Goal: Task Accomplishment & Management: Use online tool/utility

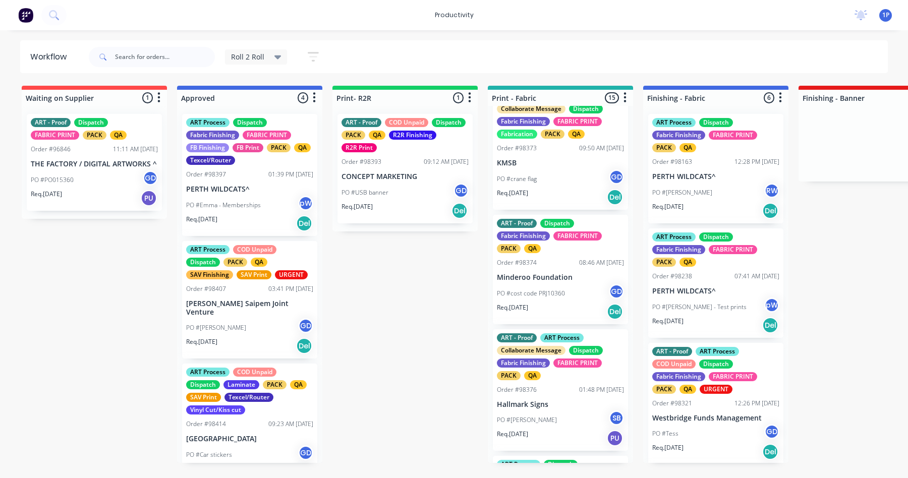
scroll to position [625, 0]
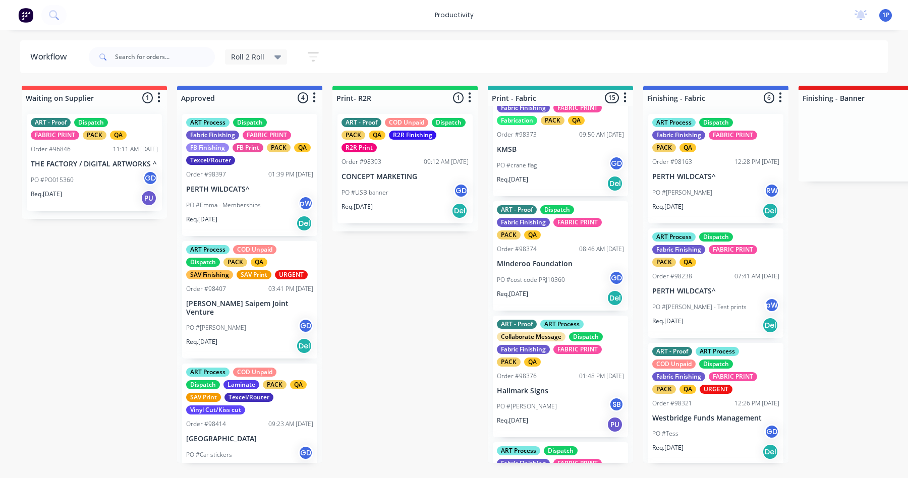
click at [536, 268] on p "Minderoo Foundation" at bounding box center [560, 264] width 127 height 9
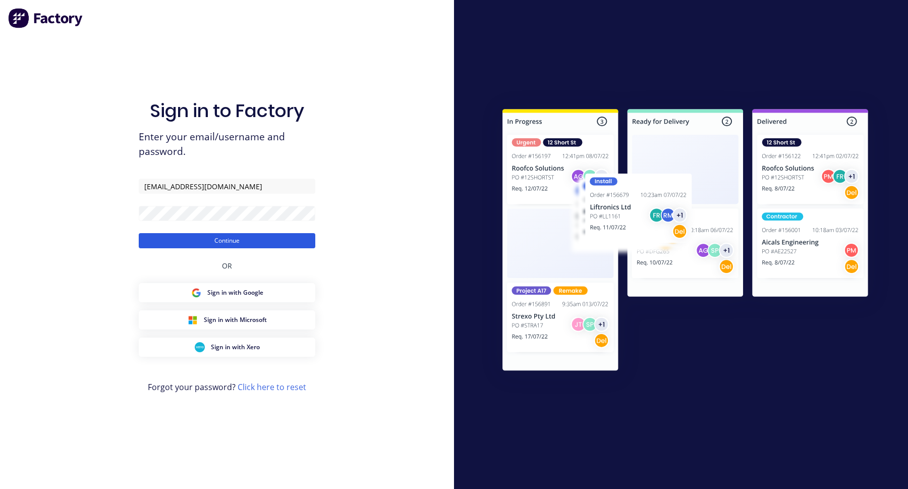
click at [202, 242] on button "Continue" at bounding box center [227, 240] width 177 height 15
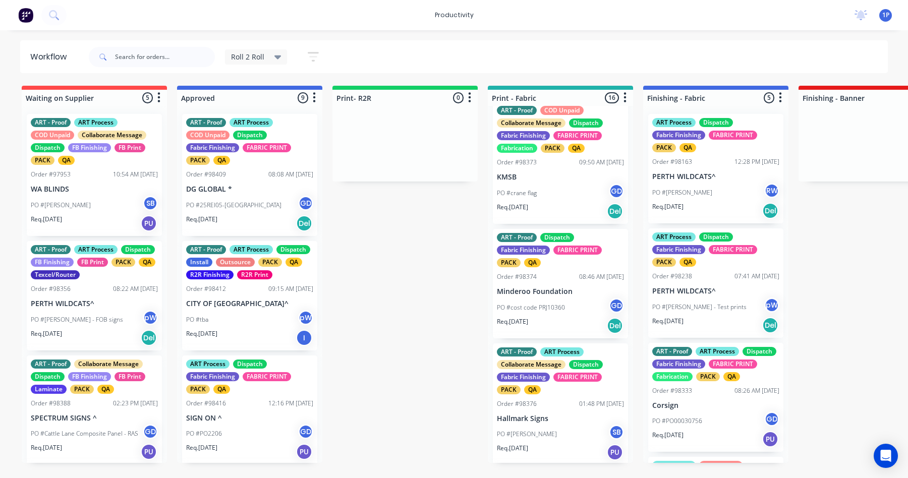
scroll to position [625, 0]
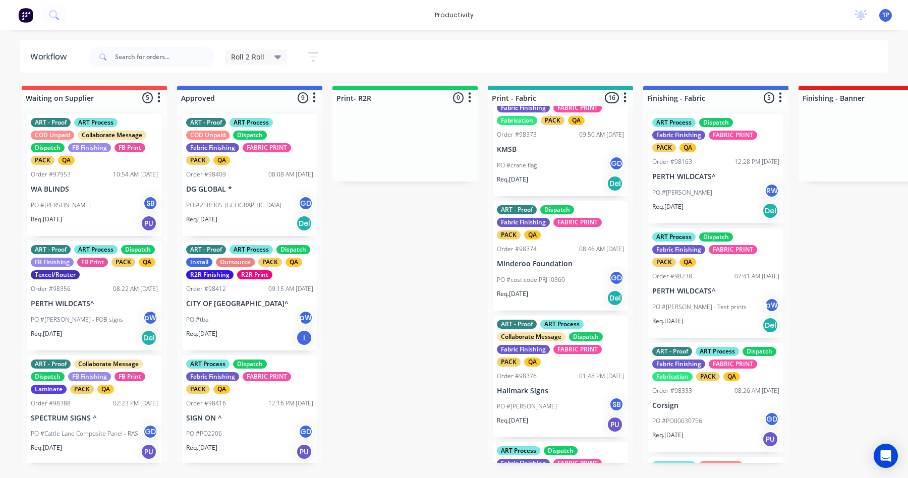
click at [537, 290] on div "PO #cost code PRJ10360 GD" at bounding box center [560, 279] width 127 height 19
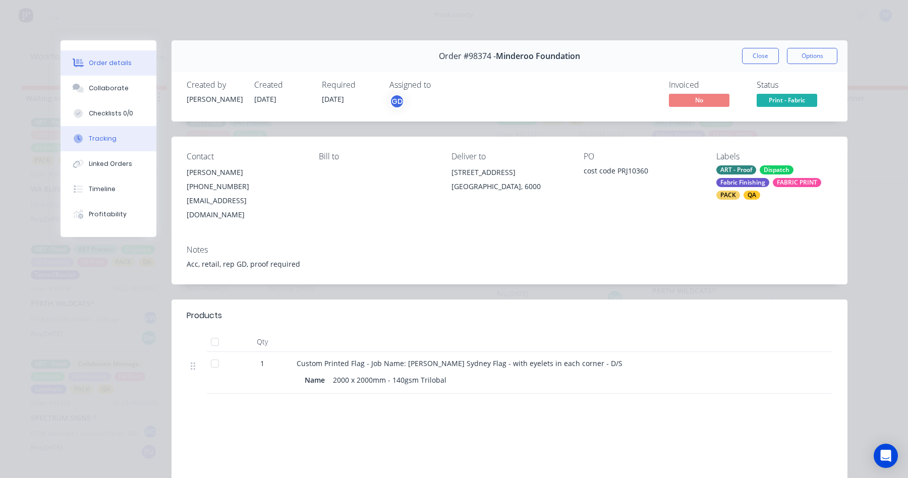
click at [98, 141] on div "Tracking" at bounding box center [103, 138] width 28 height 9
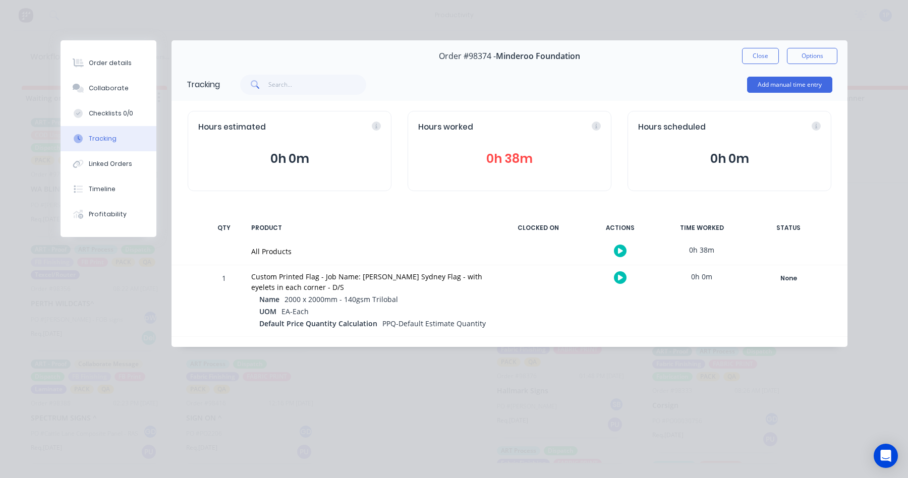
drag, startPoint x: 616, startPoint y: 280, endPoint x: 605, endPoint y: 240, distance: 40.9
click at [617, 279] on button "button" at bounding box center [620, 277] width 13 height 13
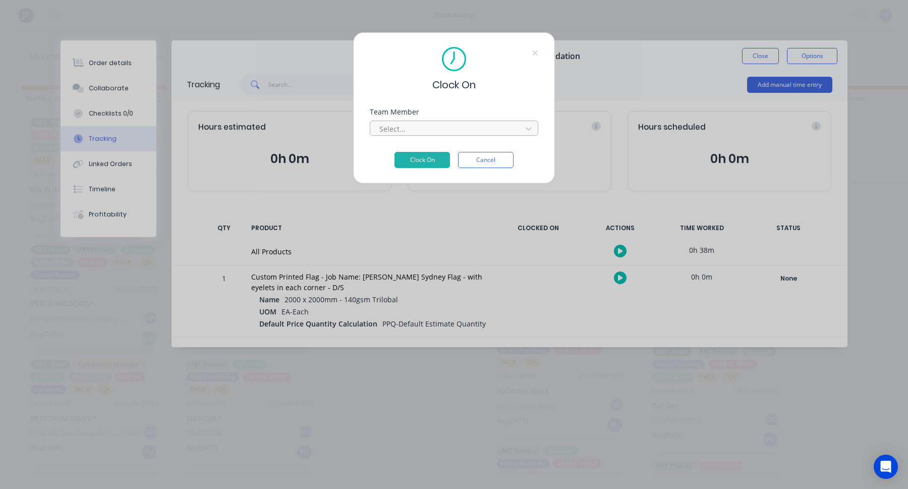
click at [444, 129] on div at bounding box center [447, 129] width 138 height 13
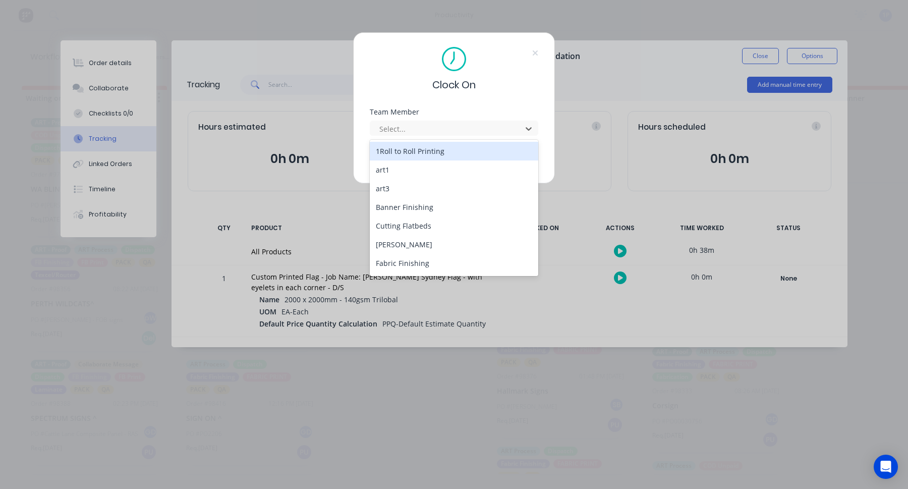
click at [404, 151] on div "1Roll to Roll Printing" at bounding box center [454, 151] width 169 height 19
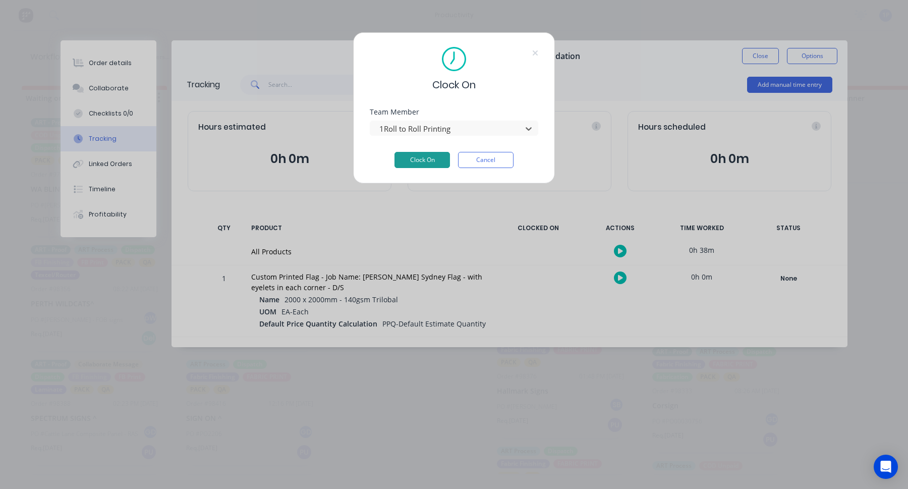
click at [402, 155] on button "Clock On" at bounding box center [423, 160] width 56 height 16
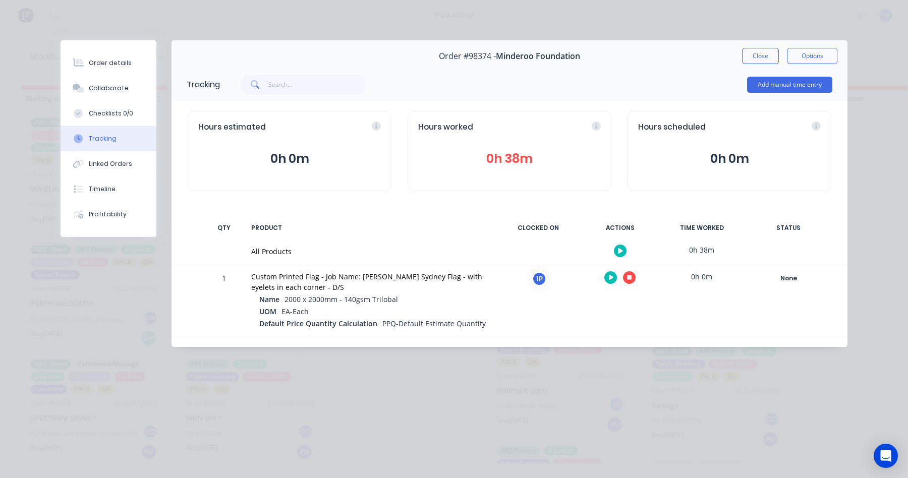
click at [628, 275] on icon "button" at bounding box center [629, 278] width 5 height 7
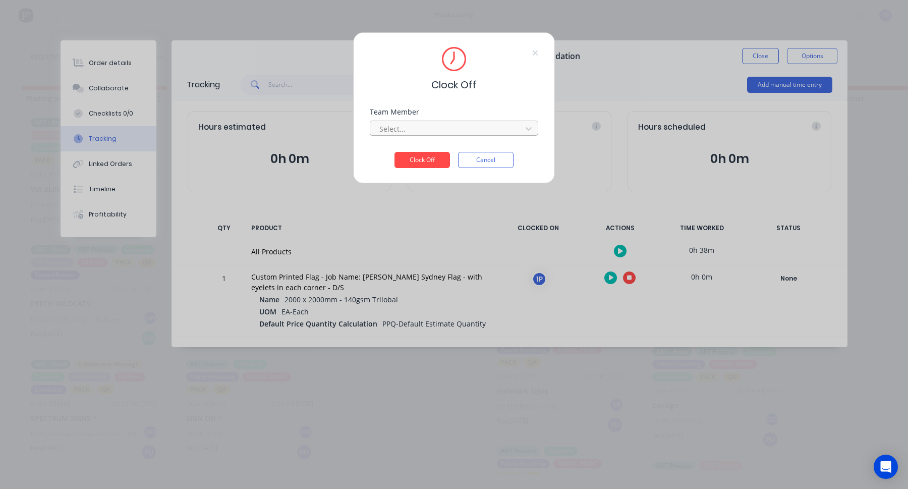
click at [414, 127] on div at bounding box center [447, 129] width 138 height 13
click at [406, 153] on div "1Roll to Roll Printing" at bounding box center [454, 151] width 169 height 19
drag, startPoint x: 409, startPoint y: 158, endPoint x: 525, endPoint y: 138, distance: 118.2
click at [413, 156] on button "Clock Off" at bounding box center [423, 160] width 56 height 16
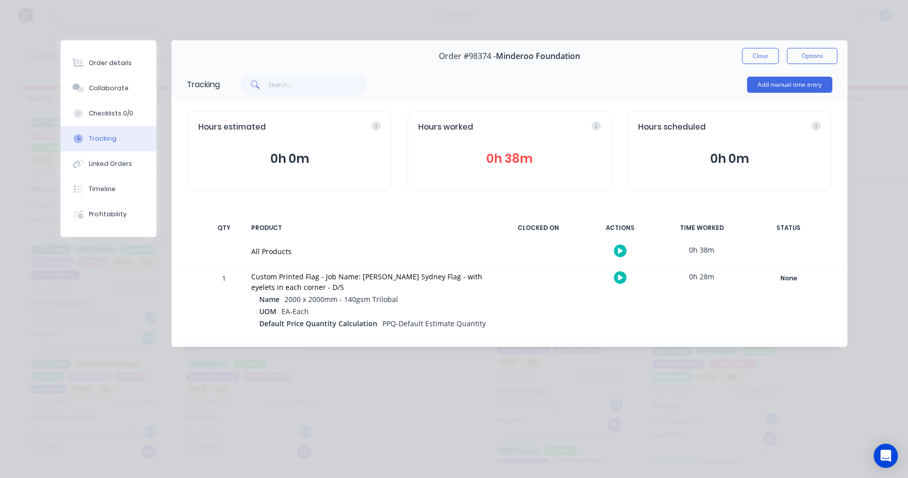
click at [761, 50] on button "Close" at bounding box center [760, 56] width 37 height 16
